Goal: Find specific page/section: Find specific page/section

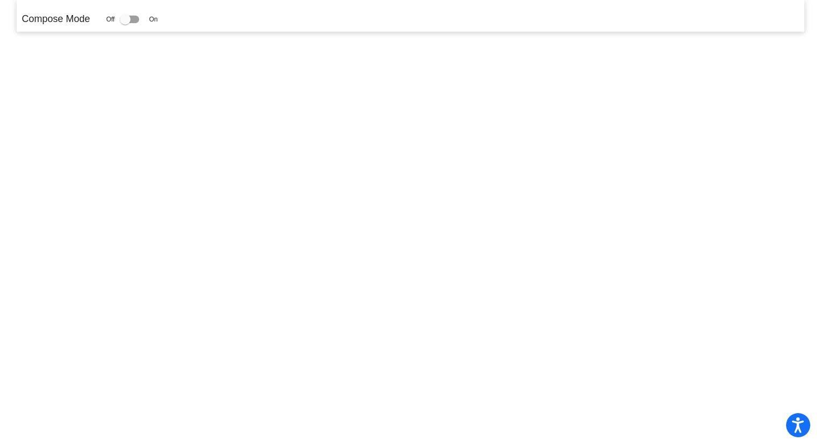
click at [131, 18] on div at bounding box center [125, 19] width 11 height 11
click at [125, 23] on input "checkbox" at bounding box center [125, 23] width 1 height 1
checkbox input "true"
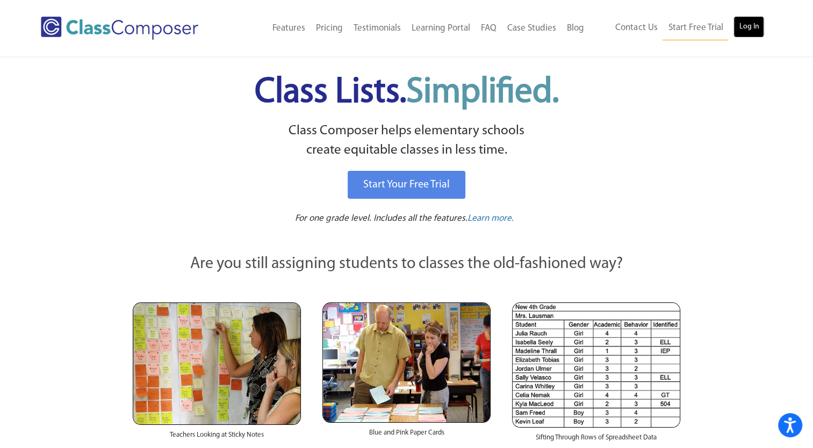
click at [739, 31] on link "Log In" at bounding box center [748, 26] width 31 height 21
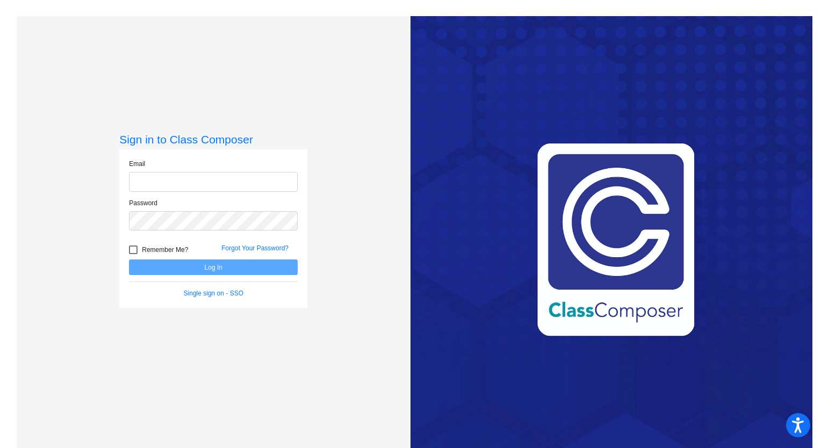
type input "dkmarsh@k12.wv.us"
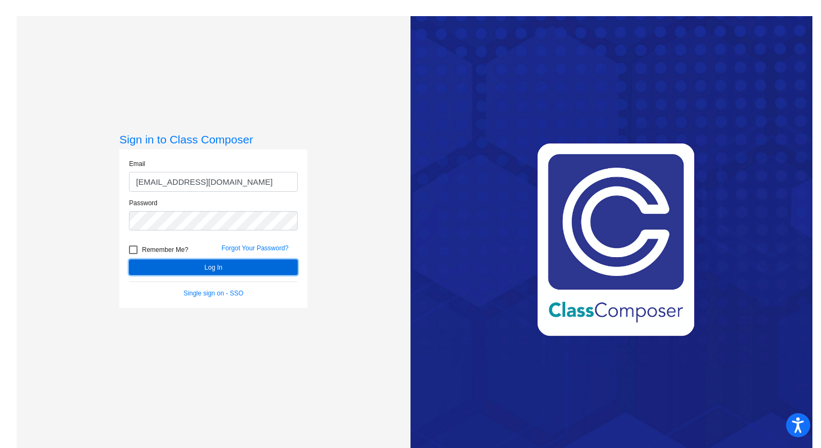
click at [241, 270] on button "Log In" at bounding box center [213, 268] width 169 height 16
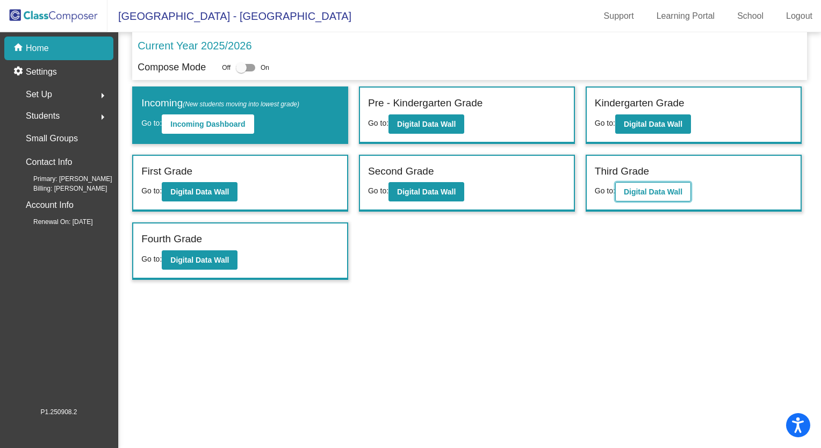
click at [652, 191] on b "Digital Data Wall" at bounding box center [653, 192] width 59 height 9
